Goal: Task Accomplishment & Management: Manage account settings

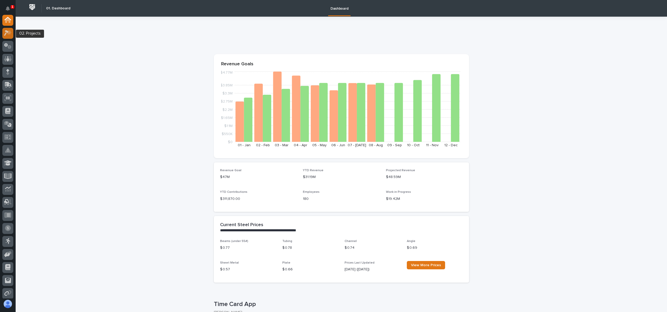
click at [7, 29] on div at bounding box center [7, 33] width 11 height 11
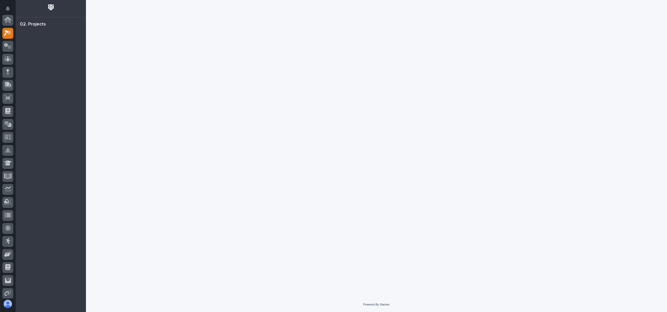
scroll to position [13, 0]
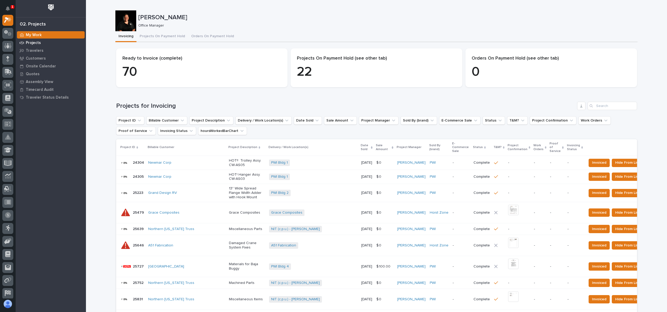
click at [37, 43] on p "Projects" at bounding box center [33, 43] width 15 height 5
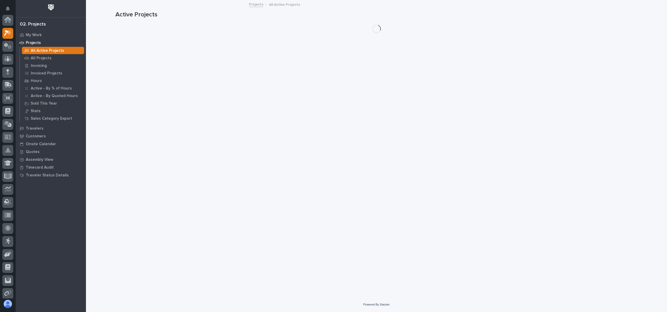
scroll to position [13, 0]
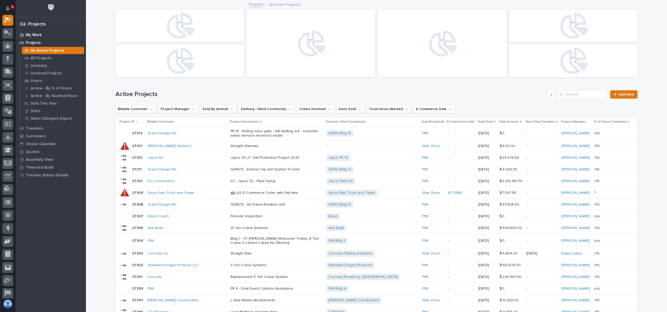
click at [37, 35] on p "My Work" at bounding box center [34, 35] width 16 height 5
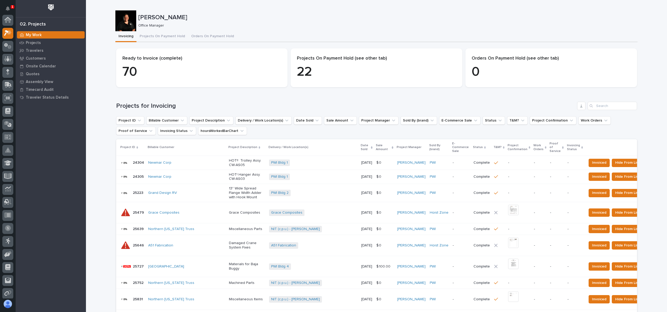
scroll to position [13, 0]
click at [169, 35] on button "Projects On Payment Hold" at bounding box center [163, 36] width 52 height 11
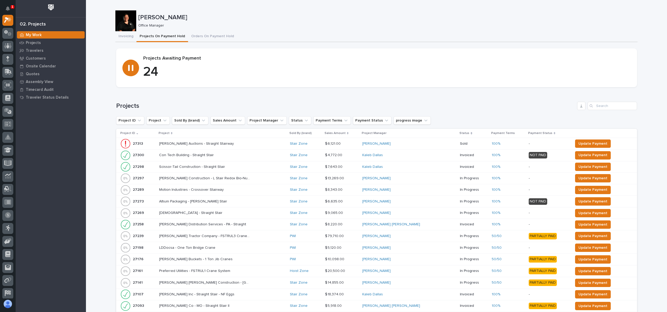
click at [169, 133] on p "Project" at bounding box center [164, 134] width 11 height 6
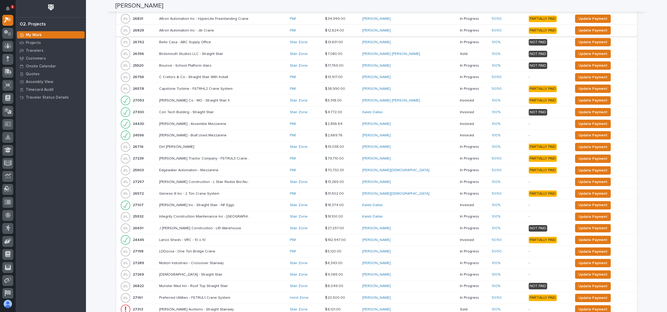
scroll to position [156, 0]
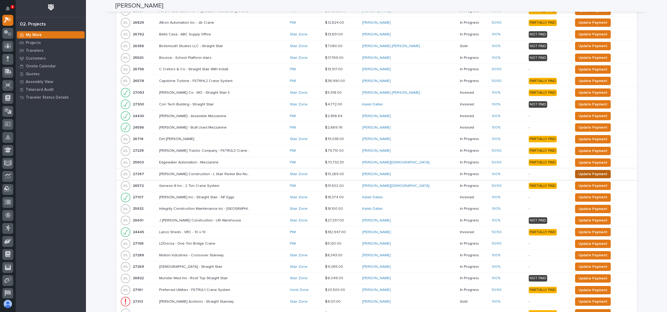
click at [579, 174] on span "Update Payment" at bounding box center [593, 174] width 29 height 6
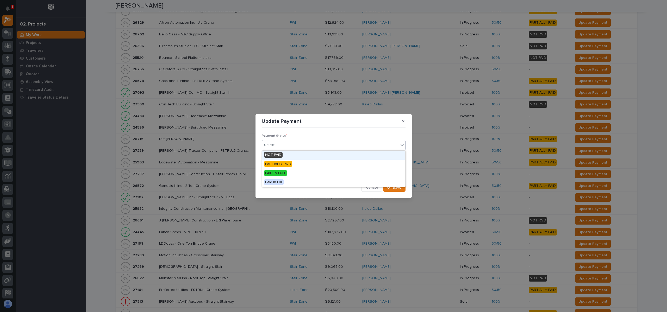
click at [293, 145] on div "Select..." at bounding box center [330, 145] width 137 height 9
click at [284, 172] on span "PAID IN FULL" at bounding box center [275, 173] width 23 height 6
click at [388, 187] on button "Save" at bounding box center [394, 188] width 22 height 8
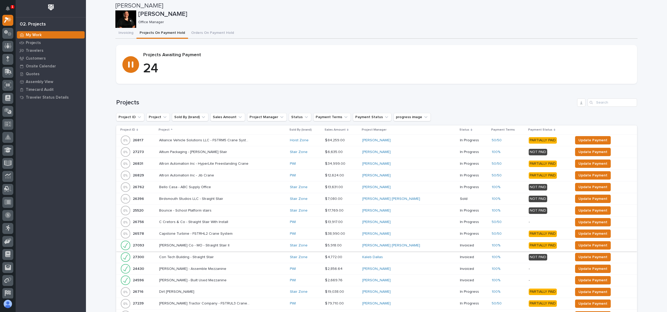
scroll to position [0, 0]
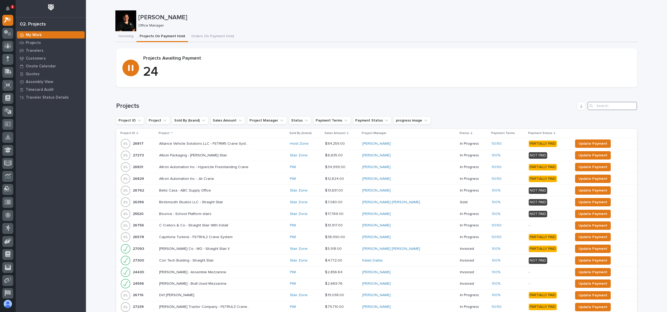
drag, startPoint x: 622, startPoint y: 103, endPoint x: 620, endPoint y: 108, distance: 5.5
click at [620, 108] on input "Search" at bounding box center [612, 106] width 49 height 8
click at [36, 44] on p "Projects" at bounding box center [33, 43] width 15 height 5
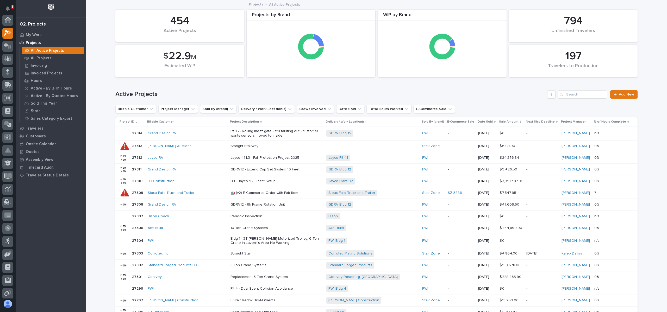
scroll to position [13, 0]
click at [36, 36] on p "My Work" at bounding box center [34, 35] width 16 height 5
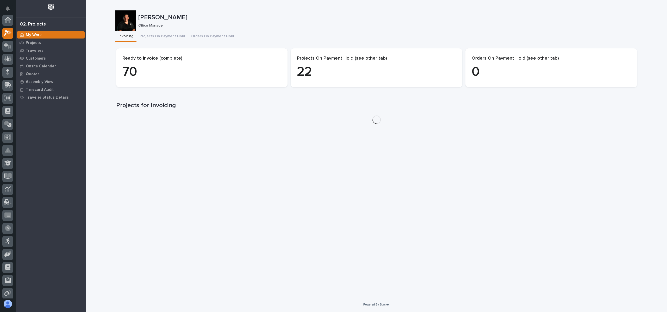
scroll to position [13, 0]
